Goal: Find contact information: Find contact information

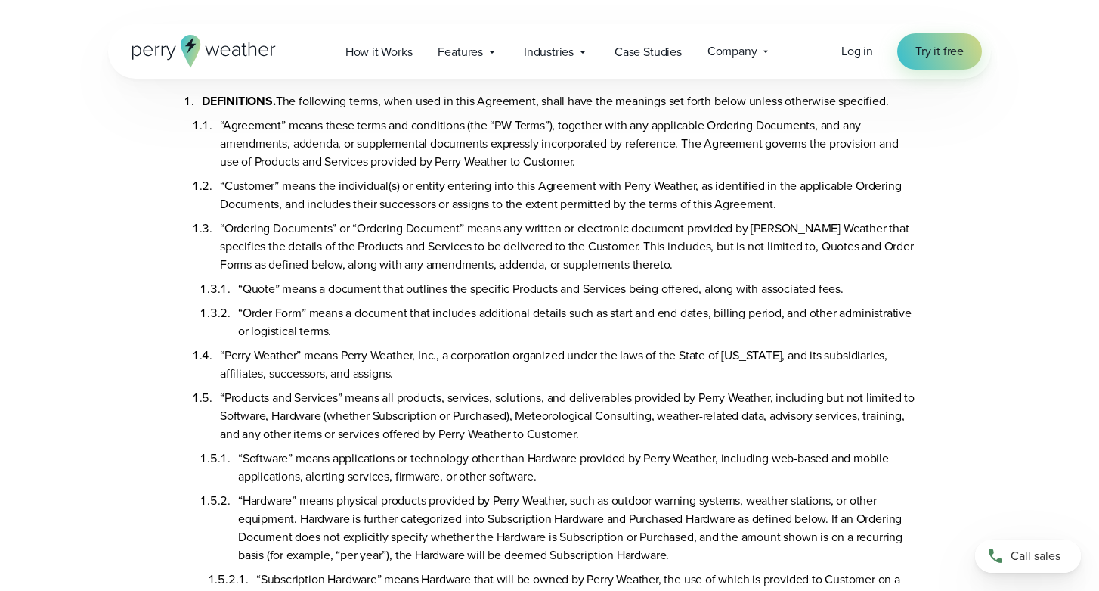
scroll to position [81, 0]
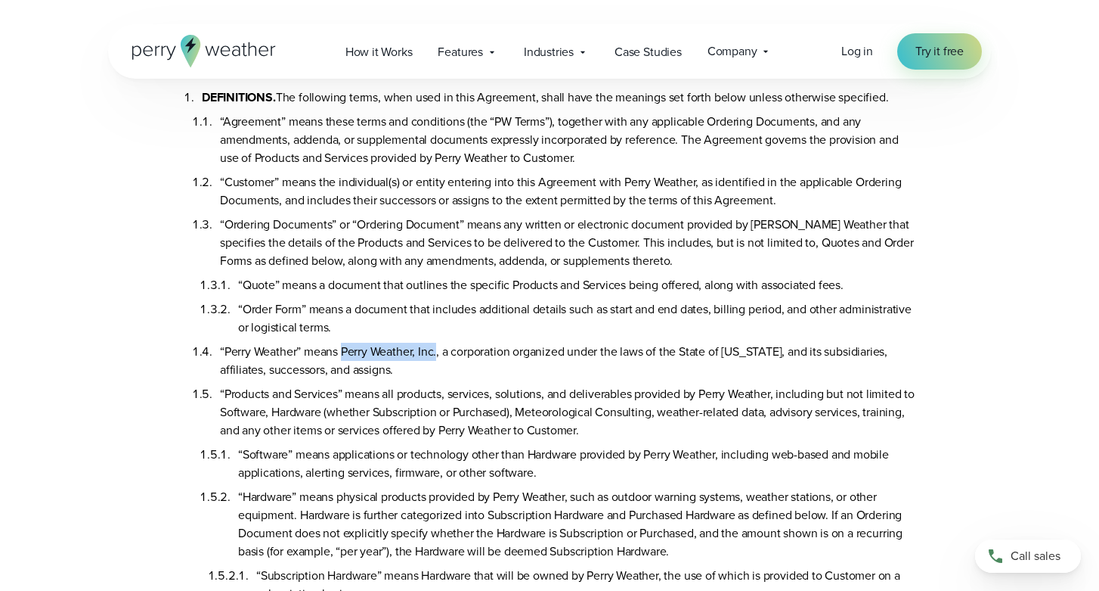
drag, startPoint x: 343, startPoint y: 352, endPoint x: 438, endPoint y: 357, distance: 94.6
click at [438, 357] on li "“Perry Weather” means Perry Weather, Inc., a corporation organized under the la…" at bounding box center [568, 358] width 696 height 42
copy li "Perry Weather, Inc."
click at [311, 300] on li "“Order Form” means a document that includes additional details such as start an…" at bounding box center [577, 315] width 678 height 42
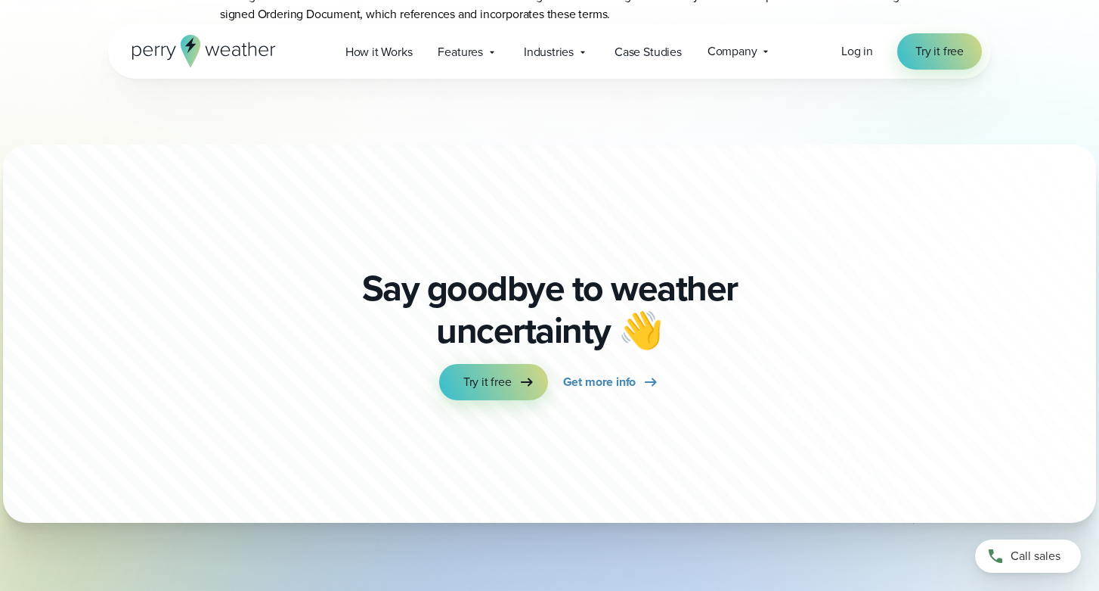
scroll to position [8914, 0]
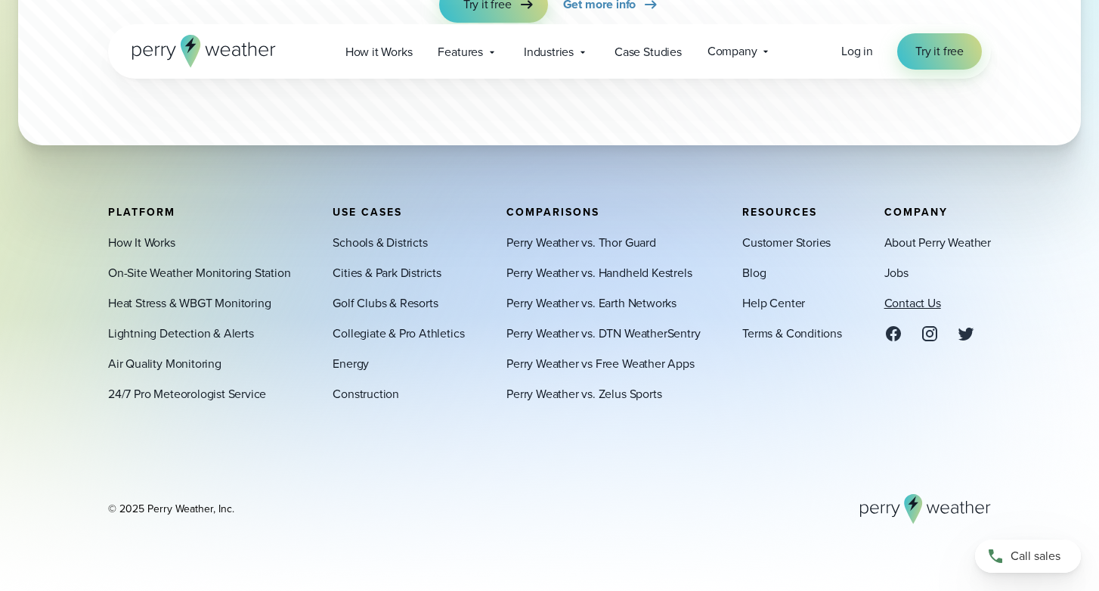
click at [901, 301] on link "Contact Us" at bounding box center [913, 303] width 57 height 18
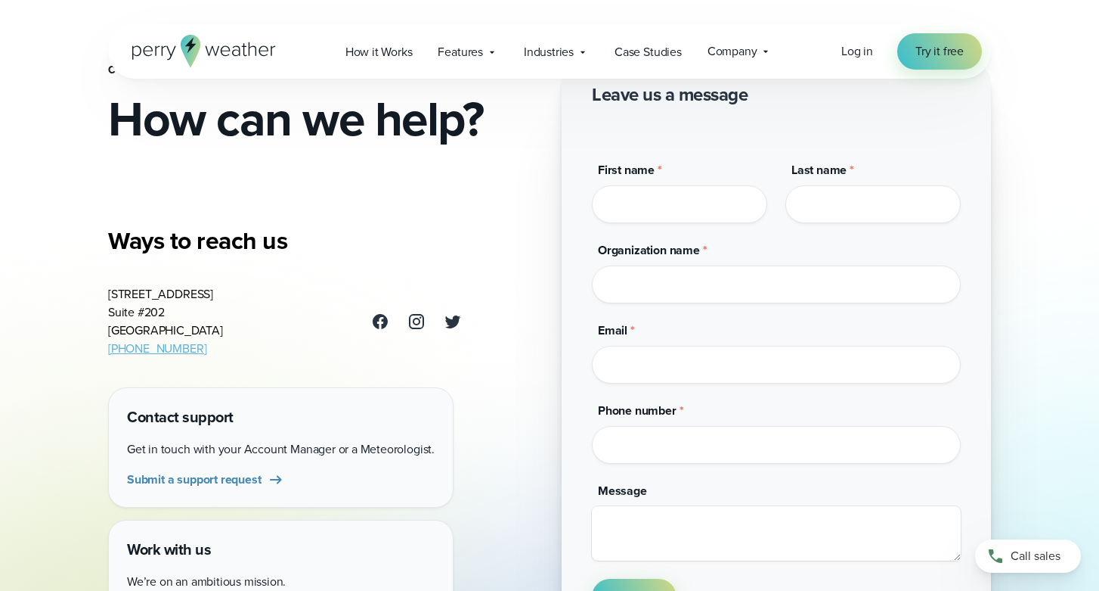
scroll to position [84, 0]
